Goal: Information Seeking & Learning: Learn about a topic

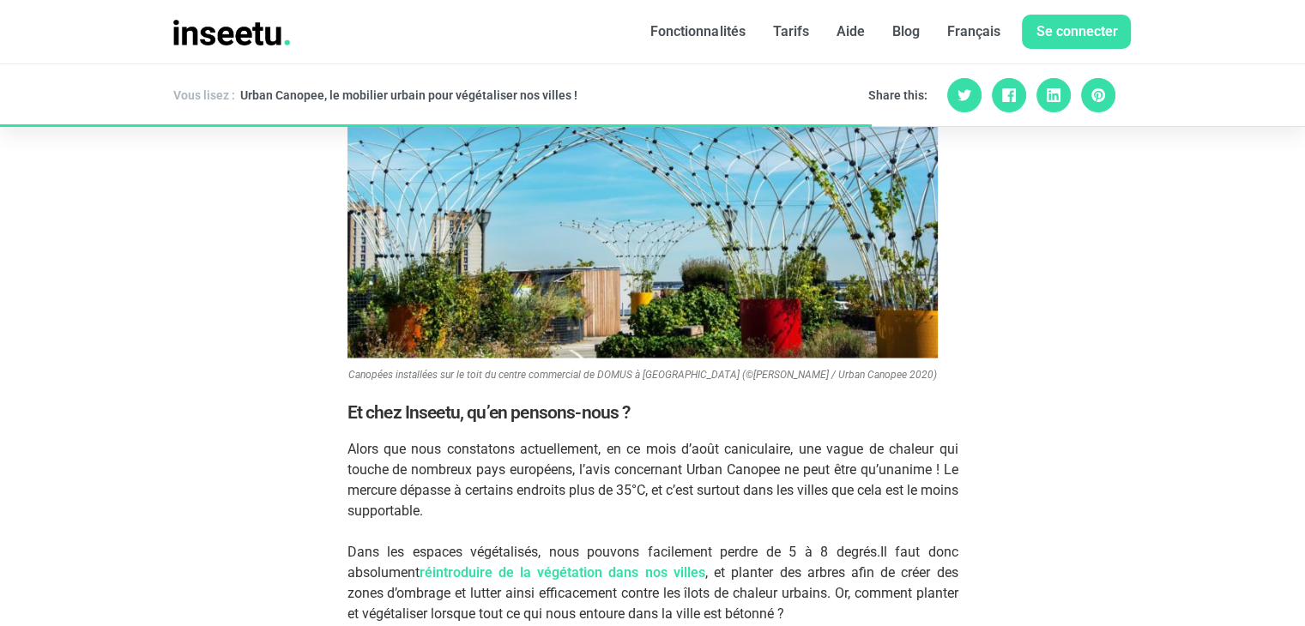
scroll to position [3016, 0]
click at [483, 367] on figcaption "Canopées installées sur le toit du centre commercial de DOMUS à Rosny-sous-Bois…" at bounding box center [642, 373] width 590 height 12
click at [628, 367] on figcaption "Canopées installées sur le toit du centre commercial de DOMUS à Rosny-sous-Bois…" at bounding box center [642, 373] width 590 height 12
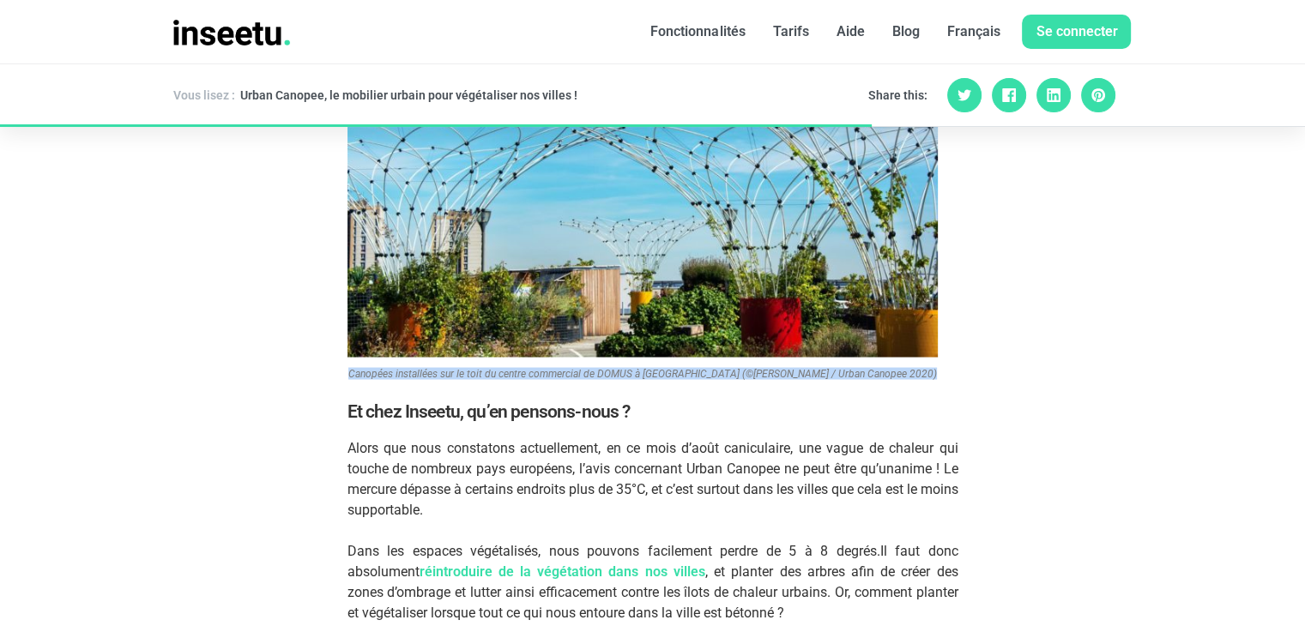
click at [628, 367] on figcaption "Canopées installées sur le toit du centre commercial de DOMUS à Rosny-sous-Bois…" at bounding box center [642, 373] width 590 height 12
copy div "Canopées installées sur le toit du centre commercial de DOMUS à Rosny-sous-Bois…"
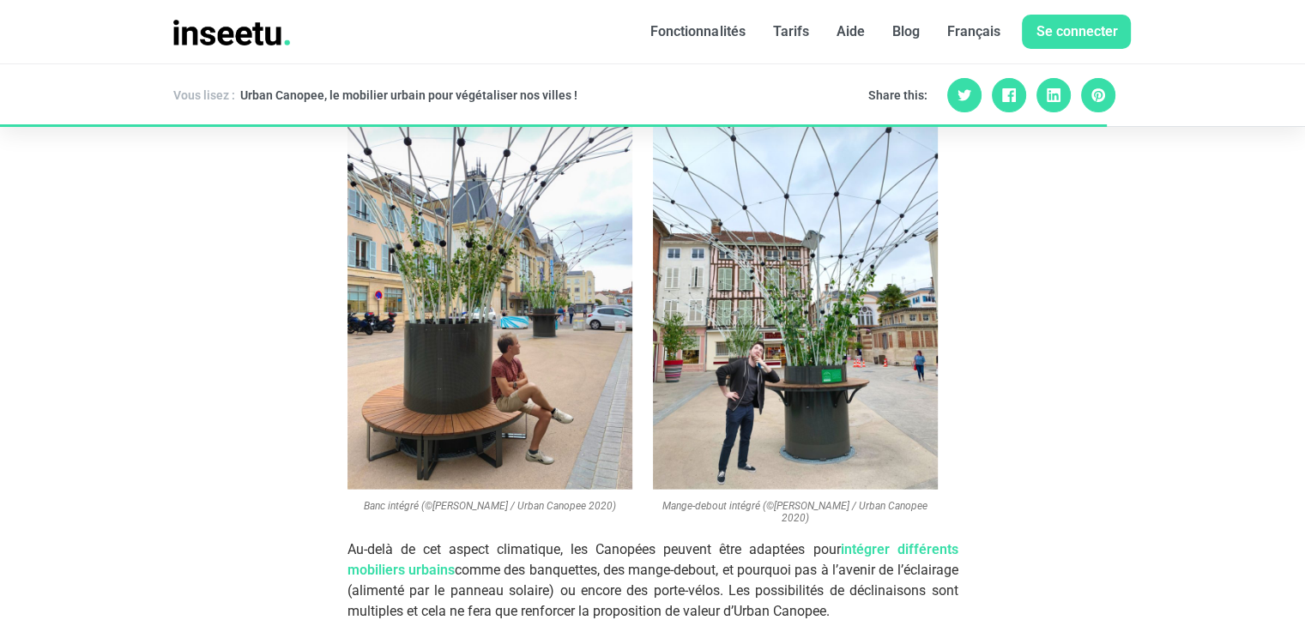
scroll to position [3805, 0]
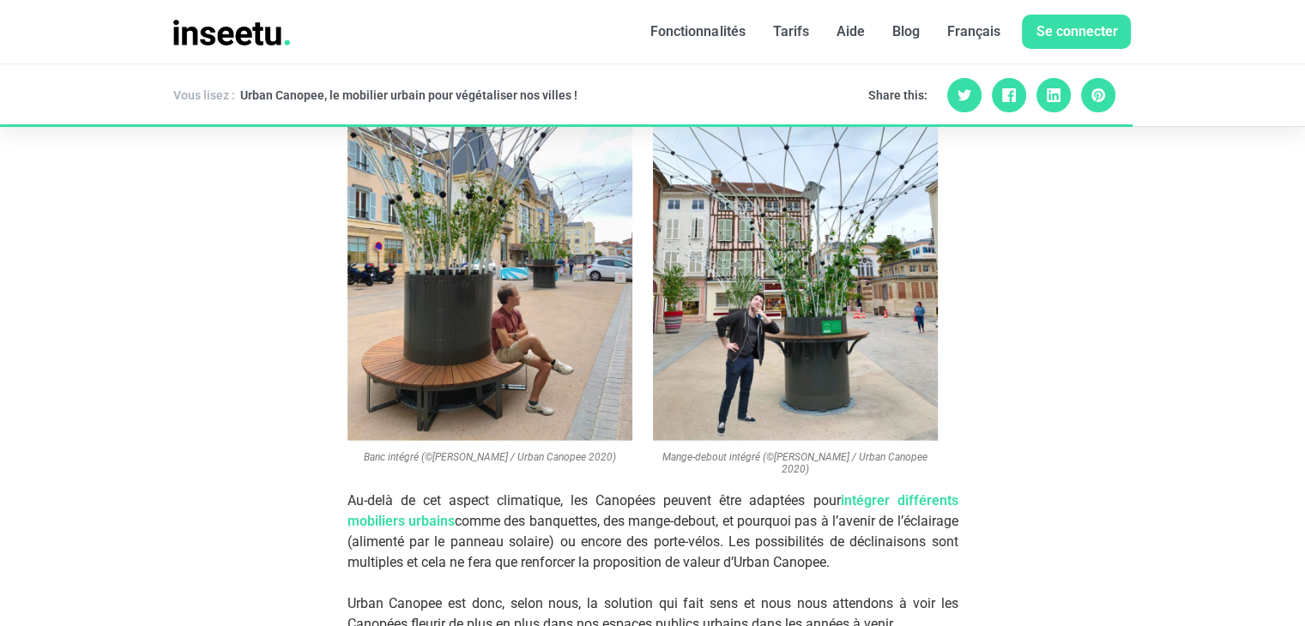
click at [432, 451] on figcaption "Banc intégré (©Lydia Lifife / Urban Canopee 2020)" at bounding box center [489, 457] width 285 height 12
copy div "Banc intégré (©Lydia Lifife / Urban Canopee 2020)"
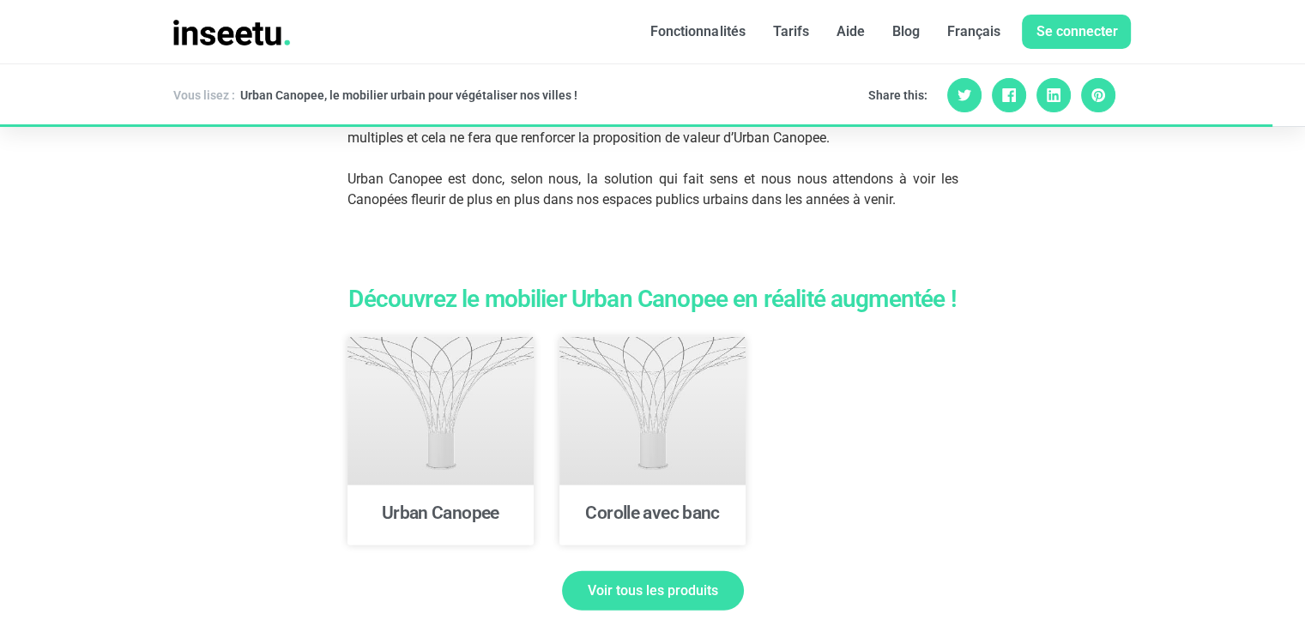
scroll to position [4228, 0]
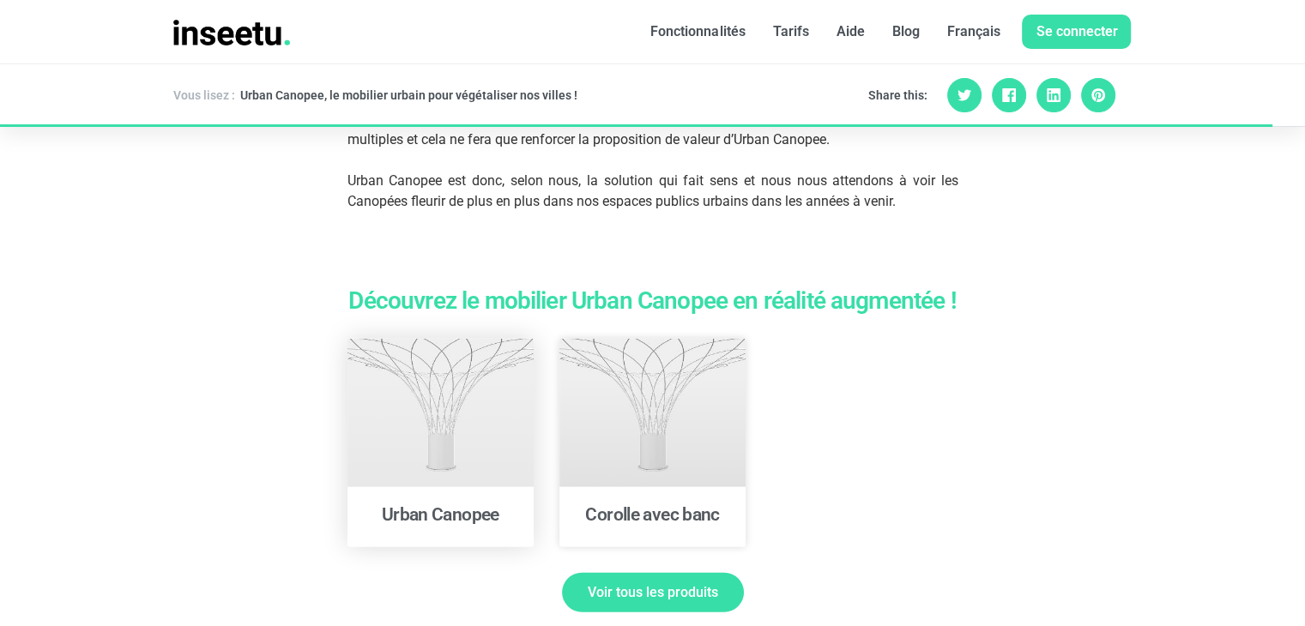
click at [474, 403] on link at bounding box center [440, 413] width 186 height 148
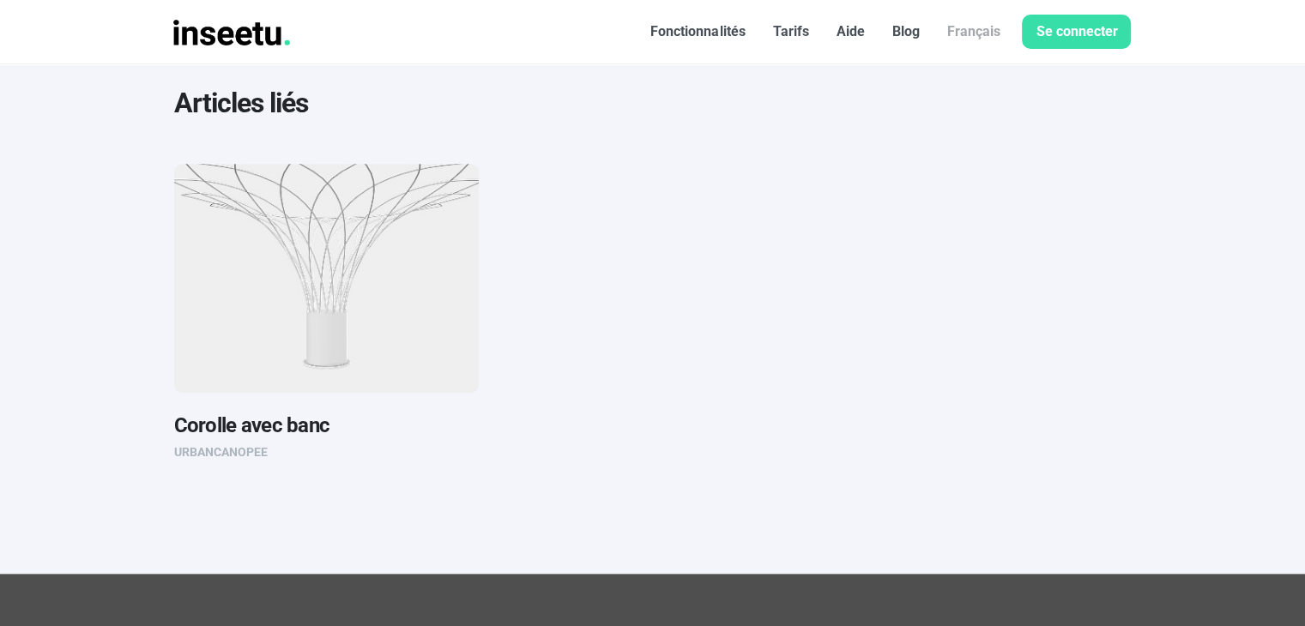
scroll to position [751, 0]
